Goal: Task Accomplishment & Management: Manage account settings

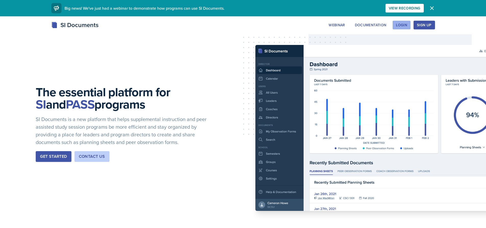
click at [404, 25] on div "Login" at bounding box center [401, 25] width 11 height 4
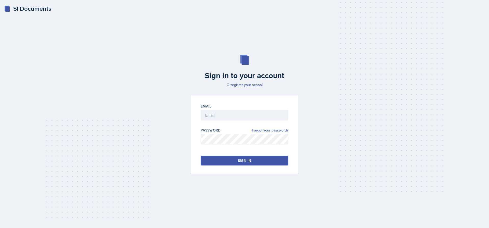
drag, startPoint x: 247, startPoint y: 122, endPoint x: 245, endPoint y: 120, distance: 2.9
click at [247, 121] on div at bounding box center [245, 122] width 88 height 5
click at [243, 118] on input "email" at bounding box center [245, 115] width 88 height 11
type input "[EMAIL_ADDRESS][DOMAIN_NAME]"
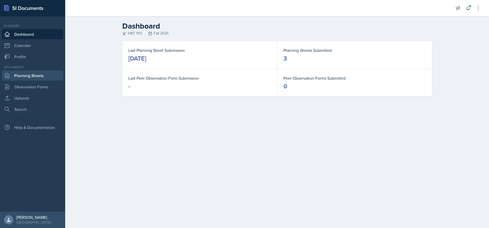
click at [27, 74] on link "Planning Sheets" at bounding box center [32, 75] width 61 height 10
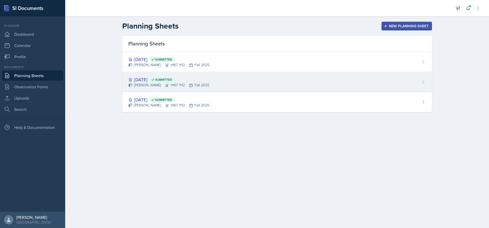
click at [198, 87] on div "[PERSON_NAME] HIST 1112 Fall 2025" at bounding box center [168, 84] width 81 height 5
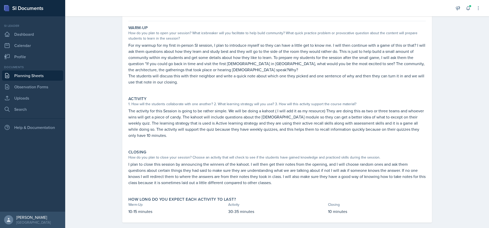
scroll to position [42, 0]
